Goal: Task Accomplishment & Management: Complete application form

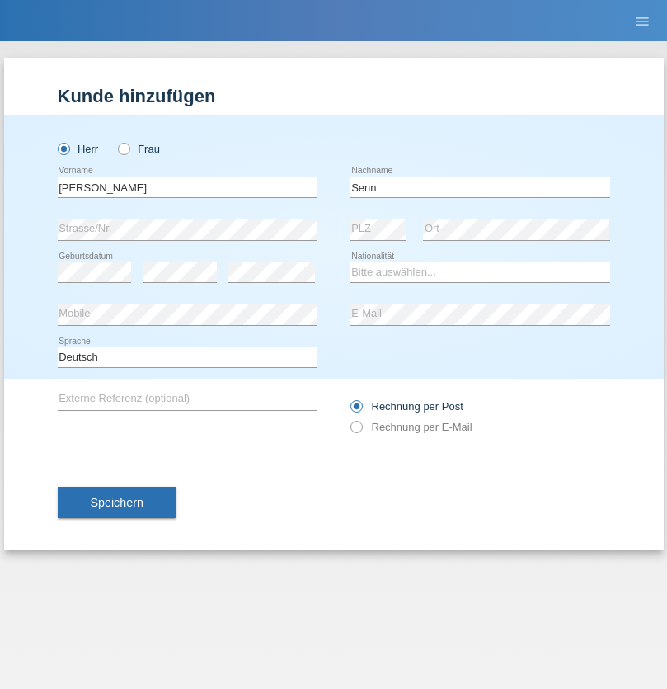
type input "Senn"
select select "CH"
select select "en"
radio input "true"
click at [187, 186] on input "text" at bounding box center [188, 186] width 260 height 21
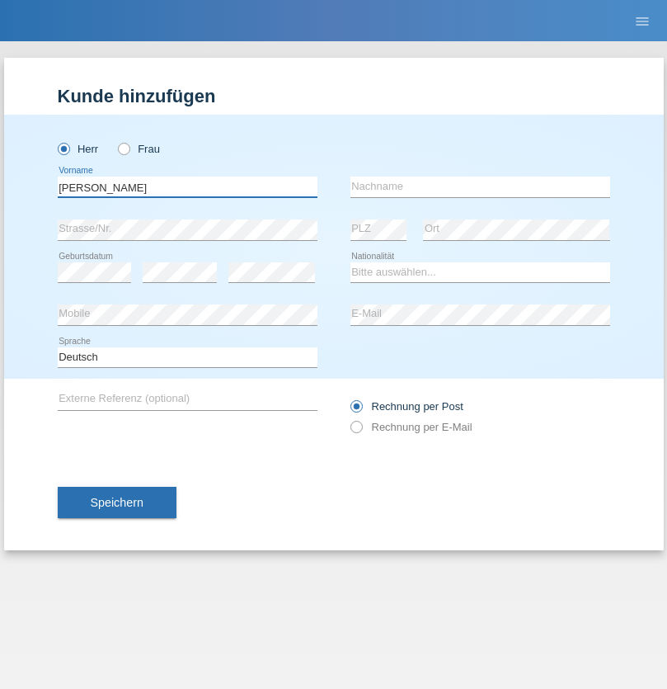
type input "Francesco"
click at [480, 186] on input "text" at bounding box center [481, 186] width 260 height 21
type input "Fortugno"
select select "IT"
select select "C"
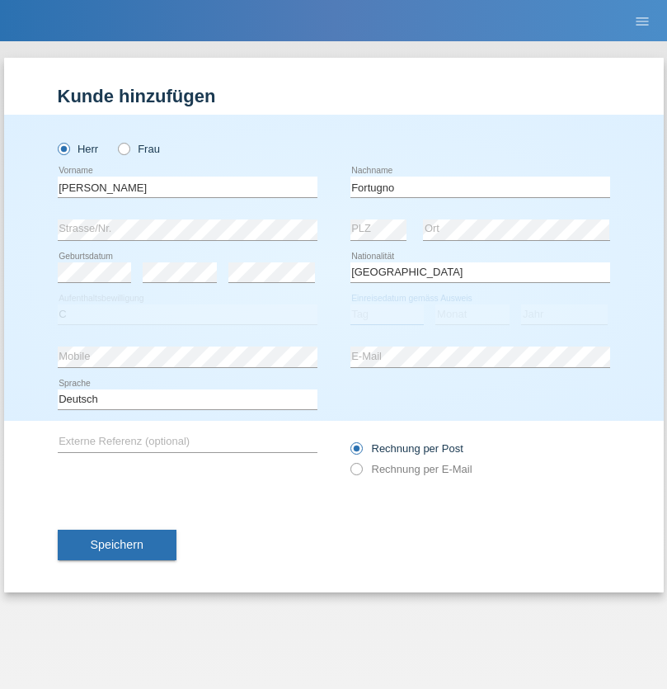
select select "09"
select select "08"
select select "2006"
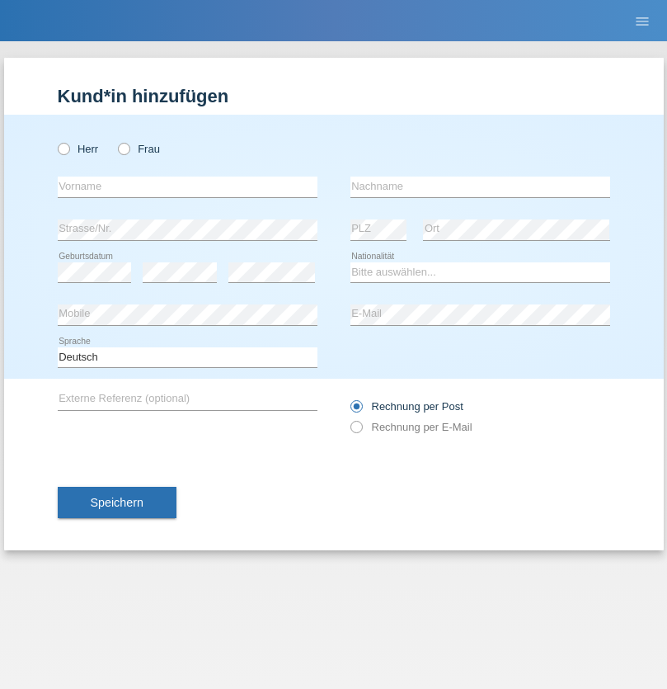
radio input "true"
click at [187, 186] on input "text" at bounding box center [188, 186] width 260 height 21
type input "Farkash"
click at [480, 186] on input "text" at bounding box center [481, 186] width 260 height 21
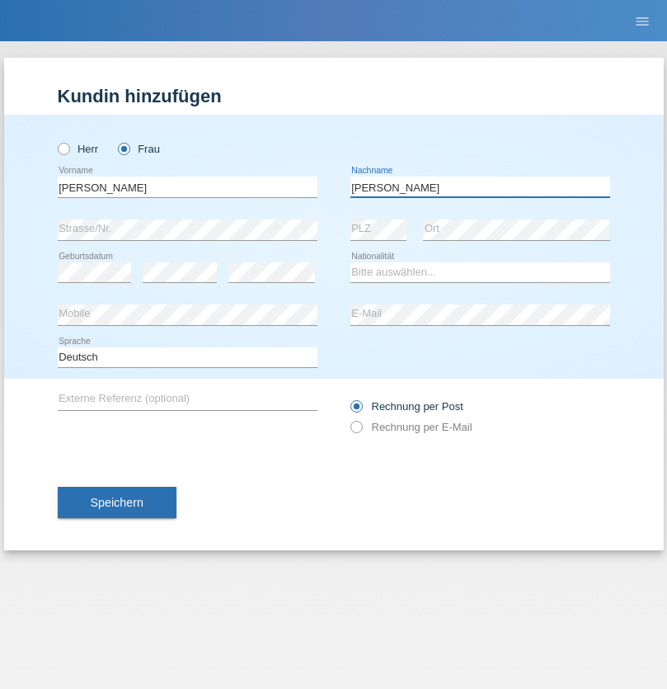
type input "Yolana"
select select "UA"
select select "C"
select select "23"
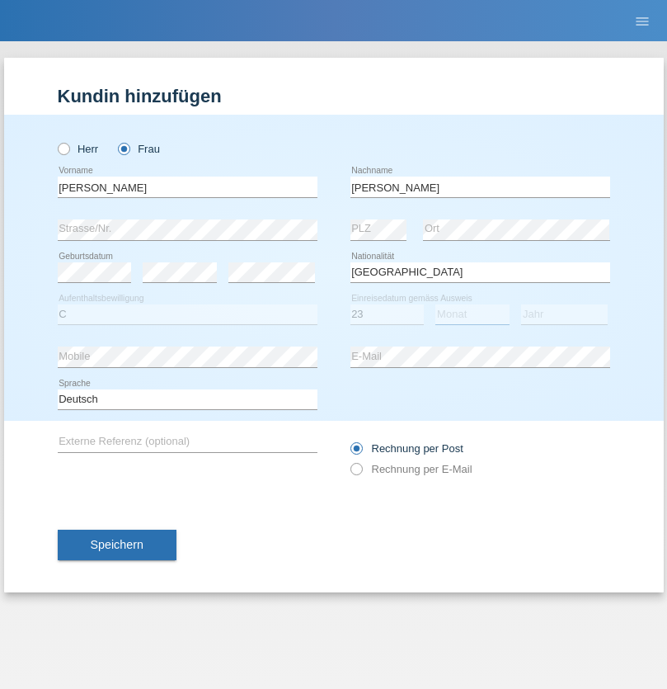
select select "10"
select select "2021"
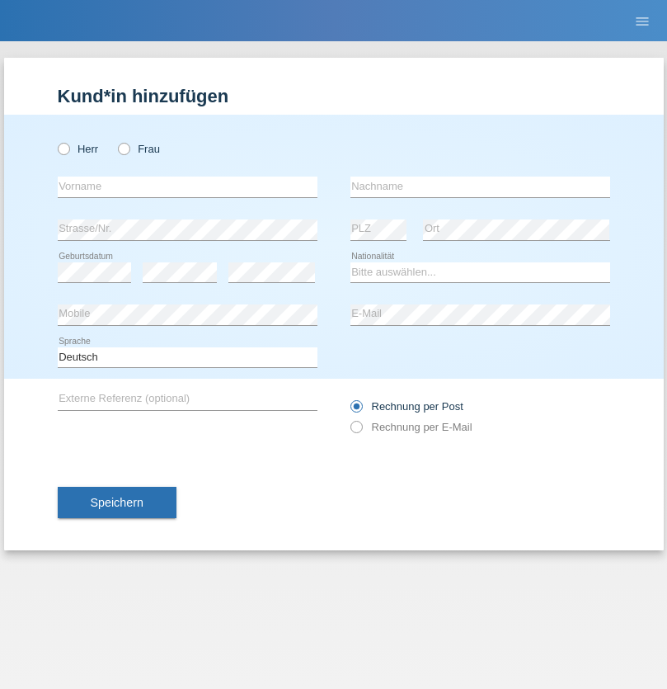
radio input "true"
click at [187, 186] on input "text" at bounding box center [188, 186] width 260 height 21
type input "Terezie"
click at [480, 186] on input "text" at bounding box center [481, 186] width 260 height 21
type input "[PERSON_NAME]"
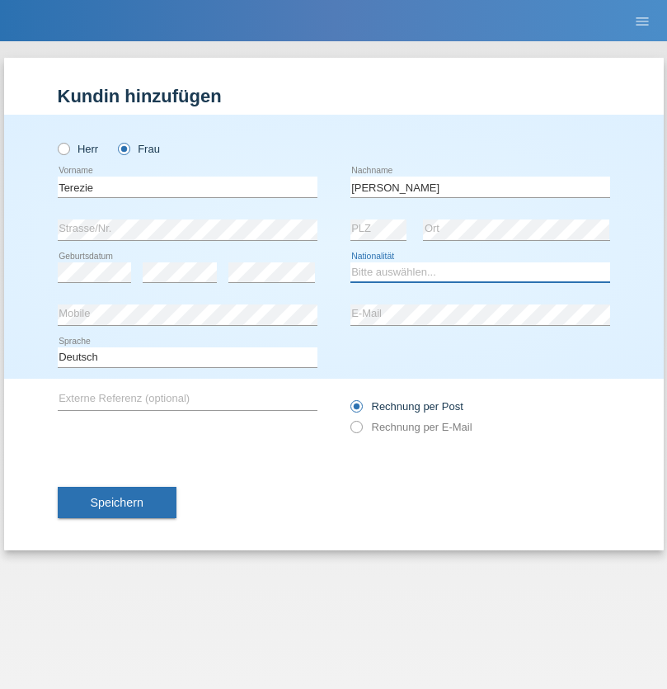
select select "CH"
radio input "true"
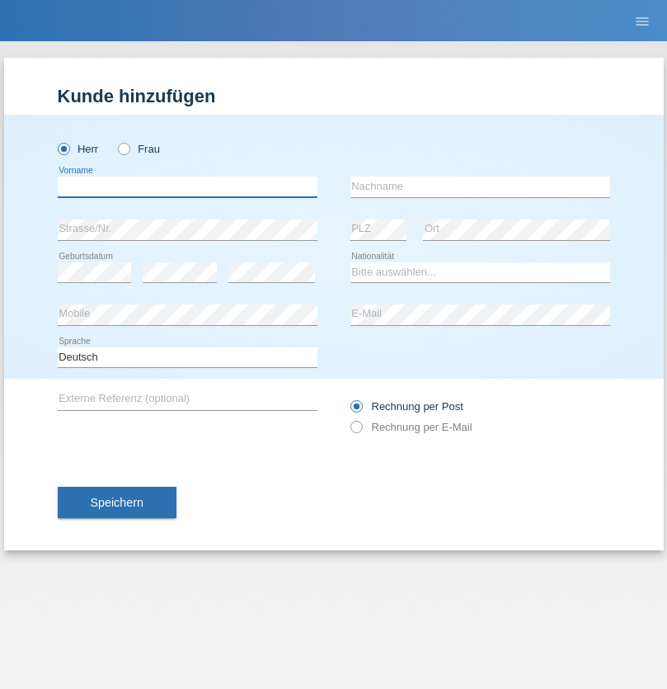
click at [187, 186] on input "text" at bounding box center [188, 186] width 260 height 21
type input "firat"
click at [480, 186] on input "text" at bounding box center [481, 186] width 260 height 21
type input "kara"
select select "CH"
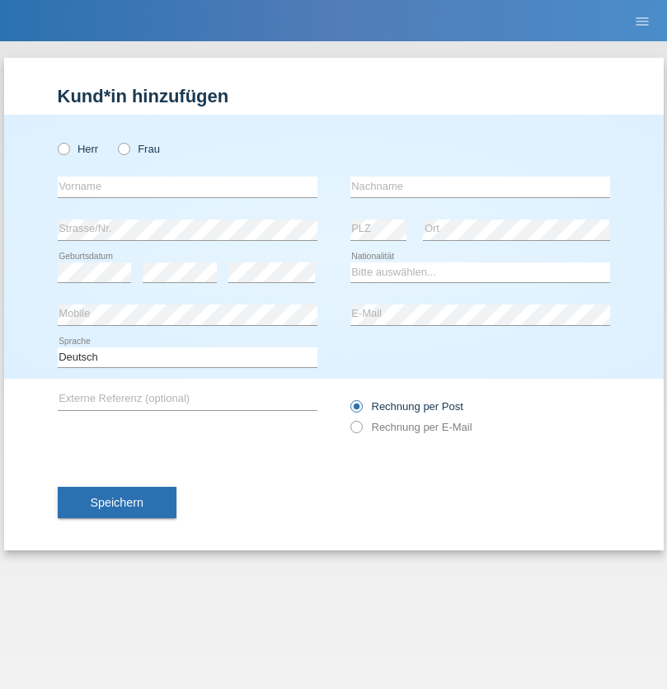
radio input "true"
click at [187, 186] on input "text" at bounding box center [188, 186] width 260 height 21
type input "Nuria"
click at [480, 186] on input "text" at bounding box center [481, 186] width 260 height 21
type input "D'Antino"
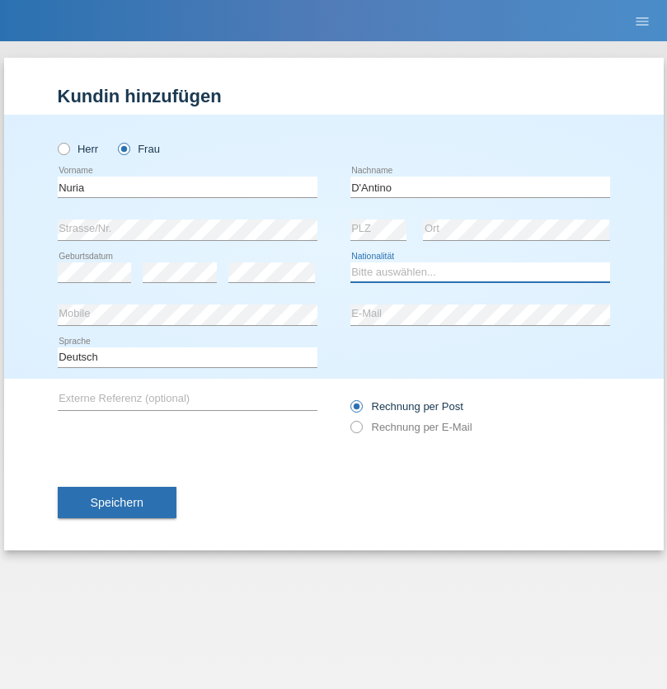
select select "CH"
